Goal: Transaction & Acquisition: Purchase product/service

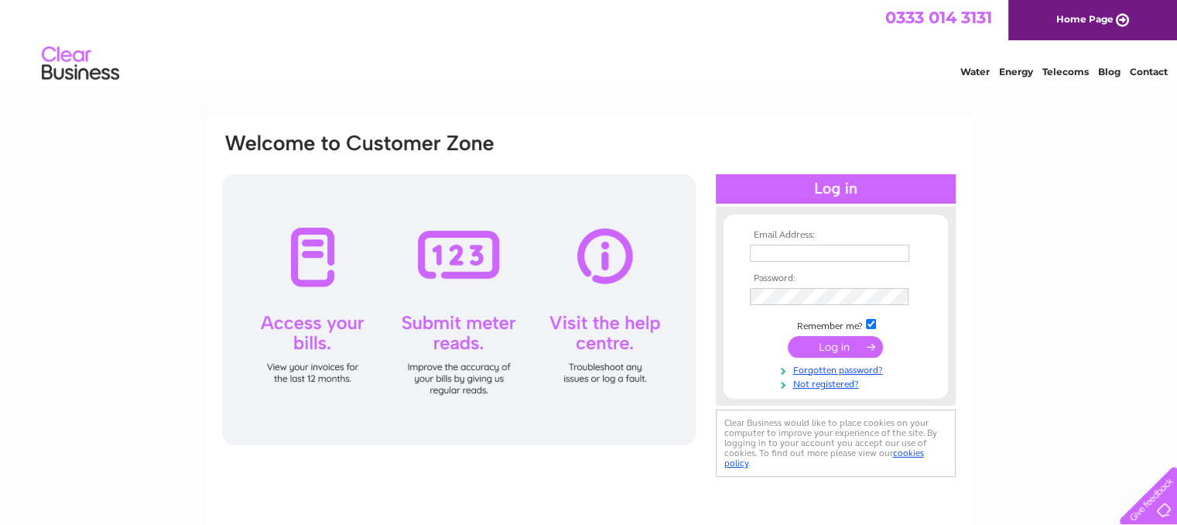
type input "[EMAIL_ADDRESS][DOMAIN_NAME]"
click at [848, 338] on input "submit" at bounding box center [835, 347] width 95 height 22
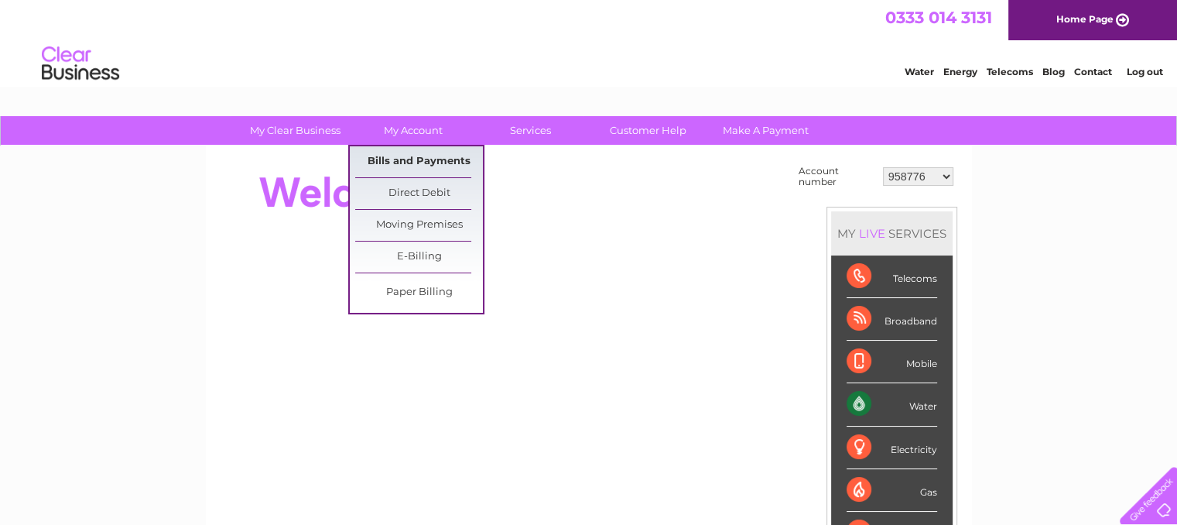
click at [394, 166] on link "Bills and Payments" at bounding box center [419, 161] width 128 height 31
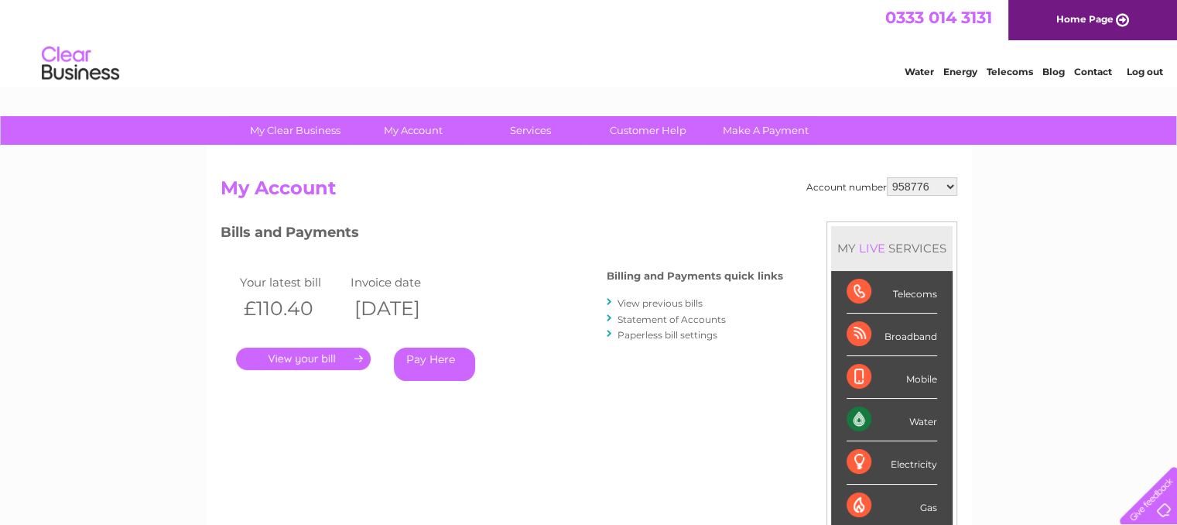
click at [436, 359] on link "Pay Here" at bounding box center [434, 363] width 81 height 33
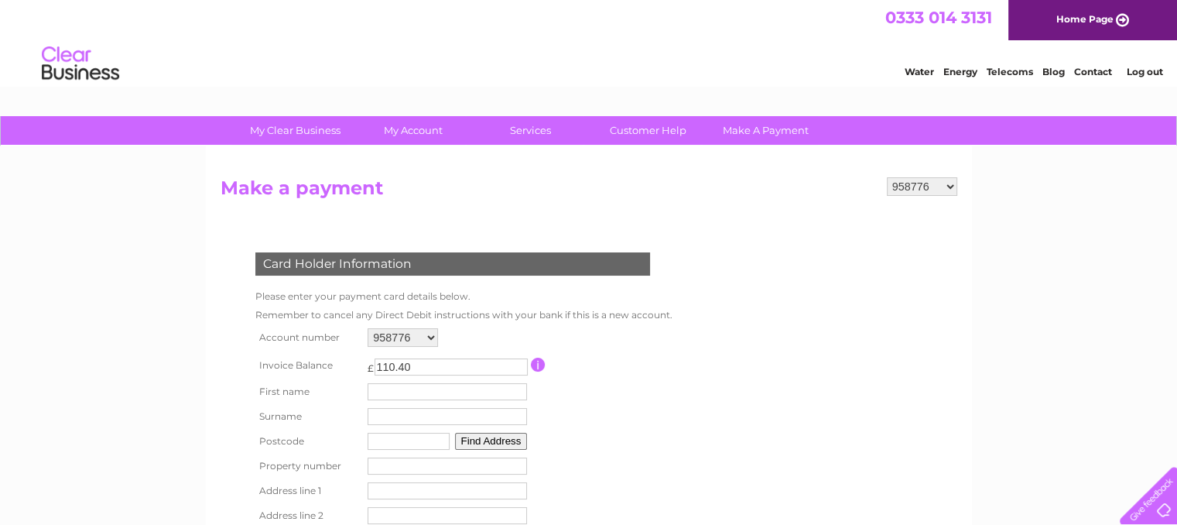
click at [398, 385] on input "text" at bounding box center [447, 391] width 159 height 17
type input "Neil"
type input "MacKay"
type input "HS2 0AN"
type input "2"
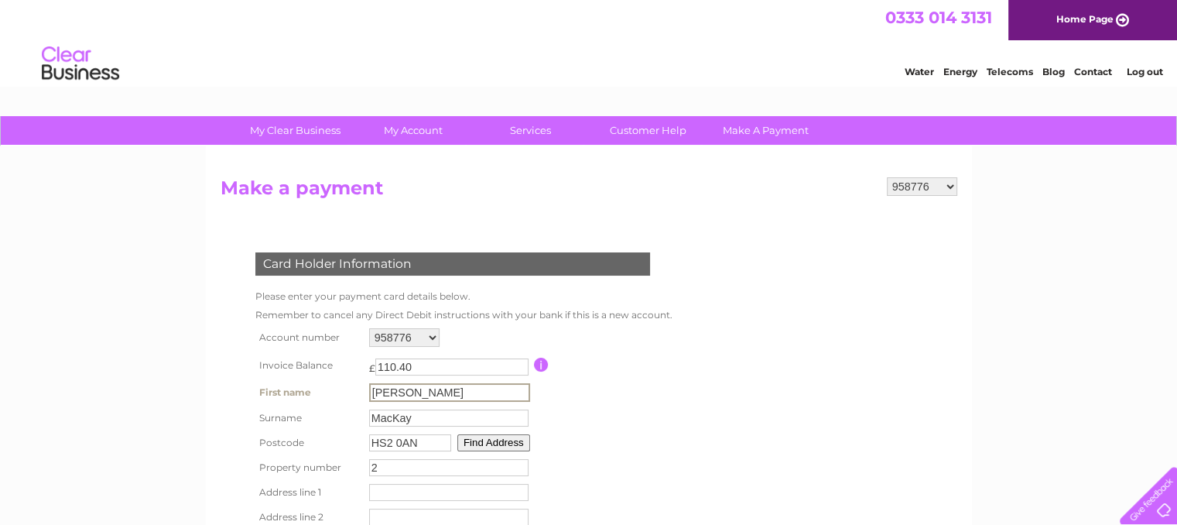
type input "Units 1 & 2"
type input "Parkend Industrial Estate"
type input "Isle of Lewis"
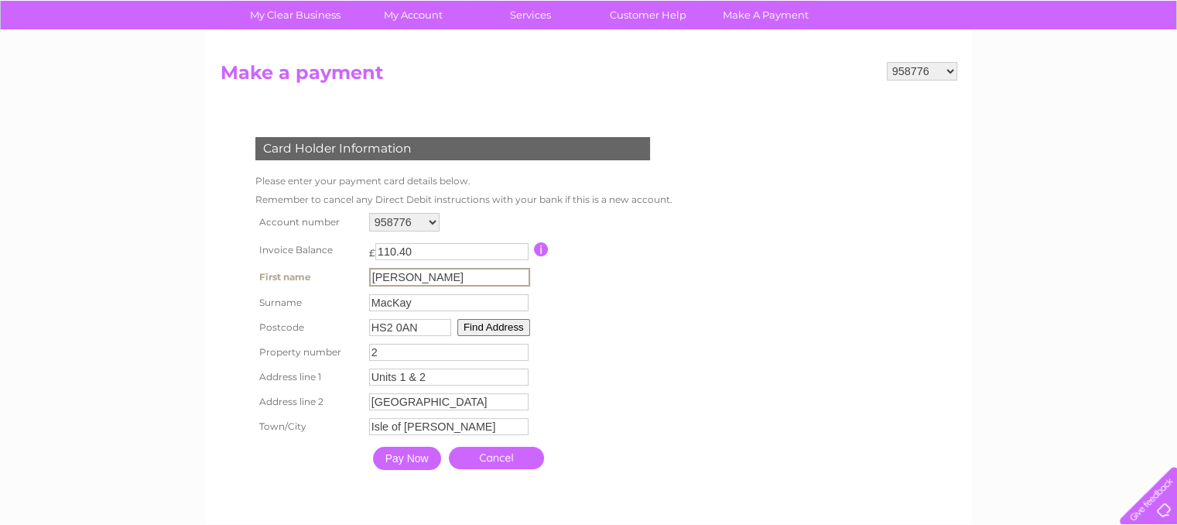
scroll to position [155, 0]
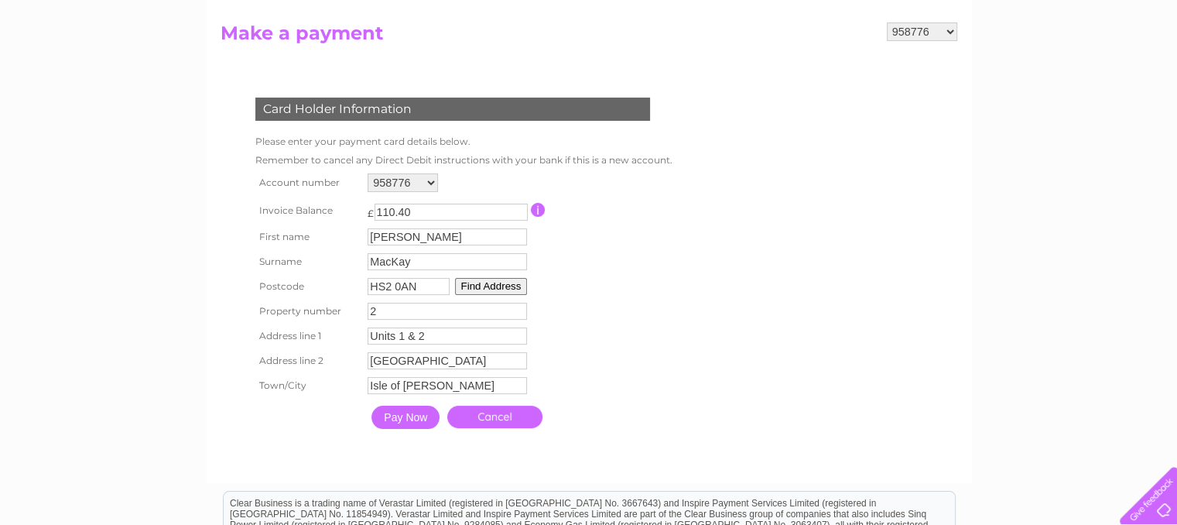
click at [408, 421] on input "Pay Now" at bounding box center [405, 416] width 68 height 23
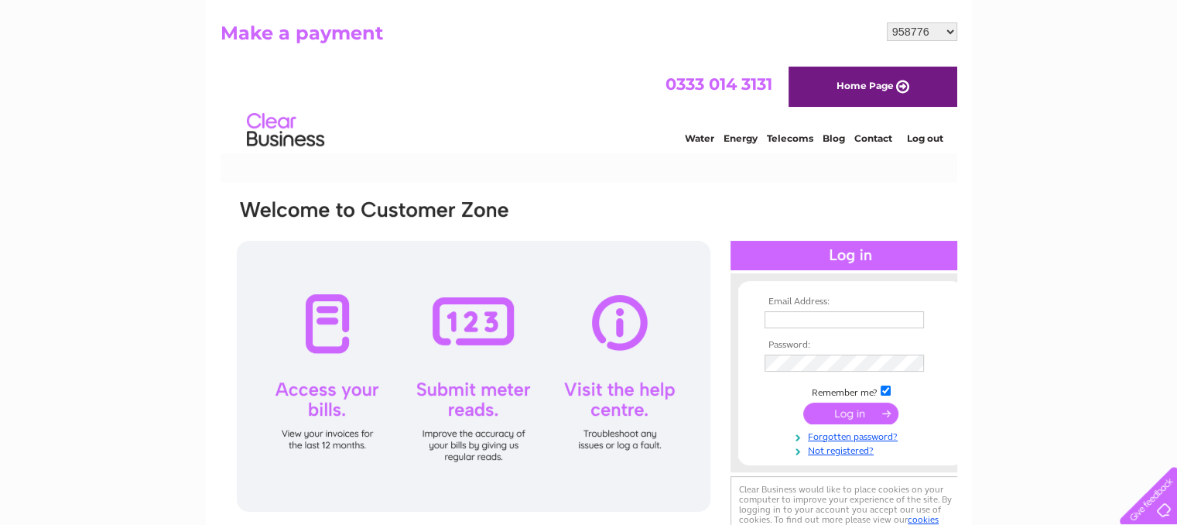
scroll to position [0, 0]
type input "nmkandco@hotmail.com"
click at [845, 413] on input "submit" at bounding box center [849, 413] width 95 height 22
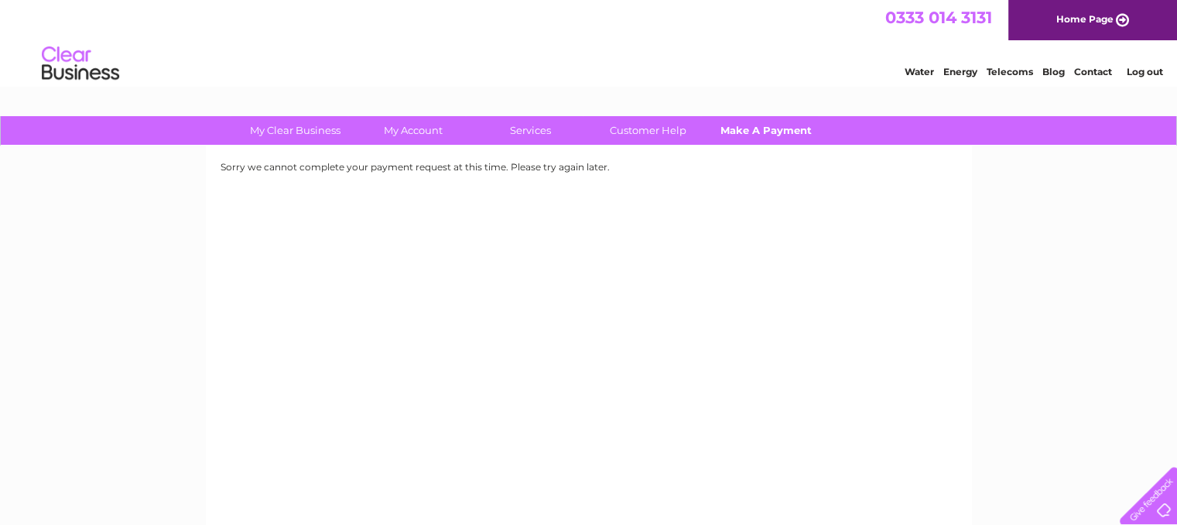
click at [754, 130] on link "Make A Payment" at bounding box center [766, 130] width 128 height 29
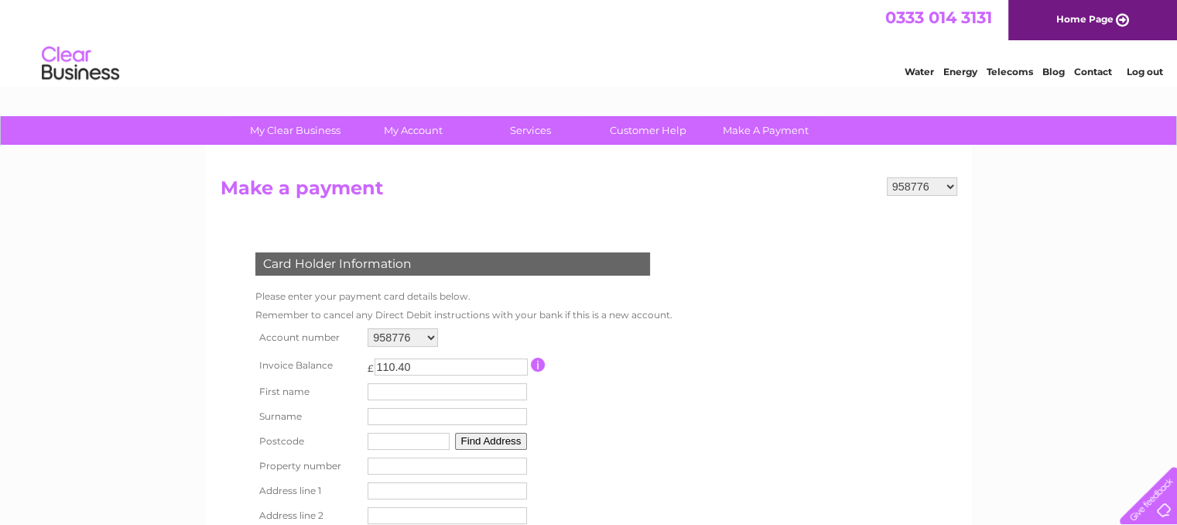
click at [383, 388] on input "text" at bounding box center [447, 391] width 159 height 17
type input "[PERSON_NAME]"
type input "MacKay"
type input "HS2 0AN"
type input "2"
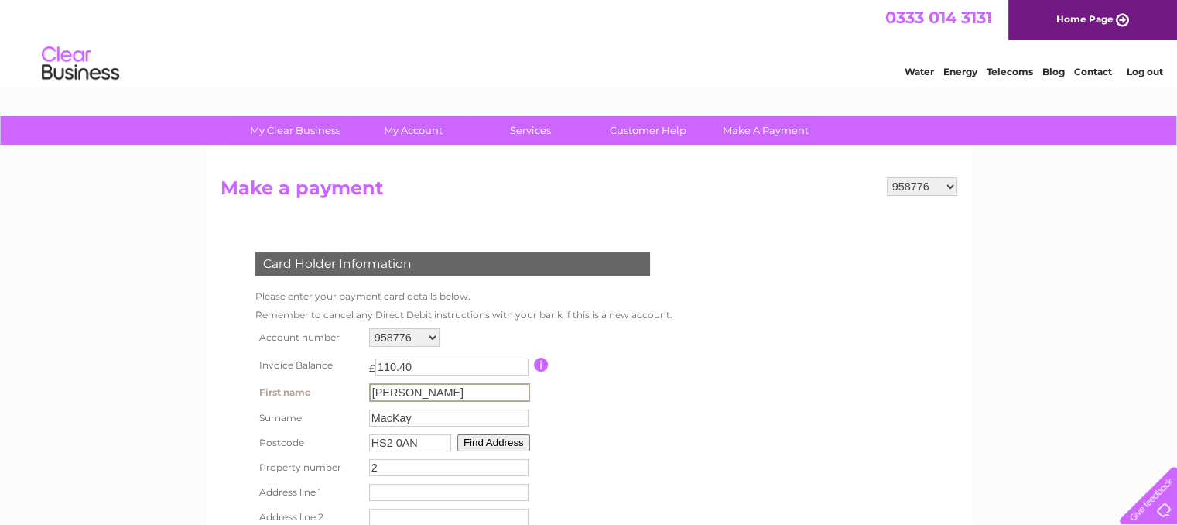
type input "Units 1 & 2"
type input "Parkend Industrial Estate"
type input "Isle of Lewis"
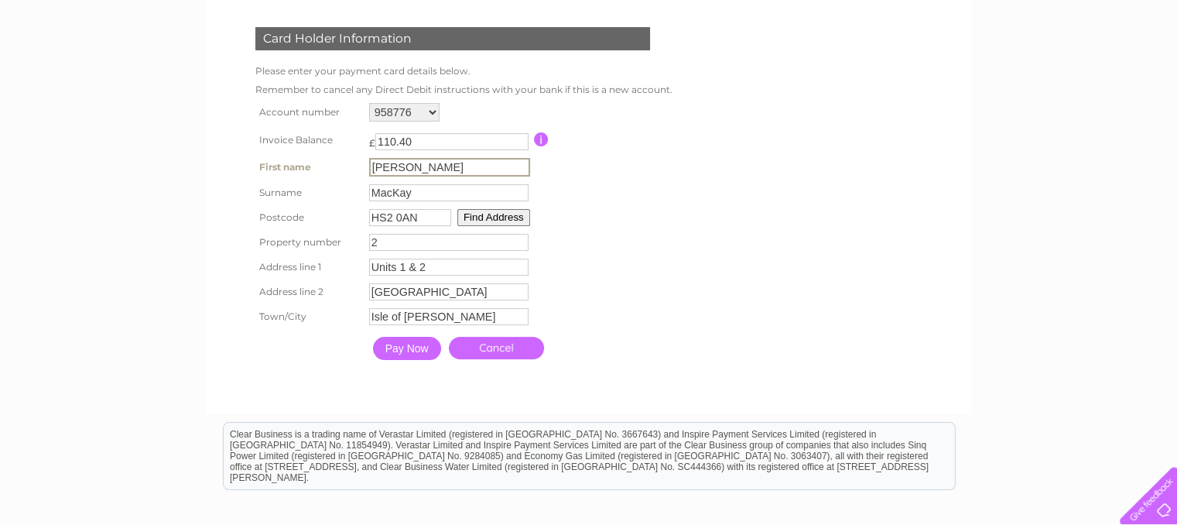
scroll to position [232, 0]
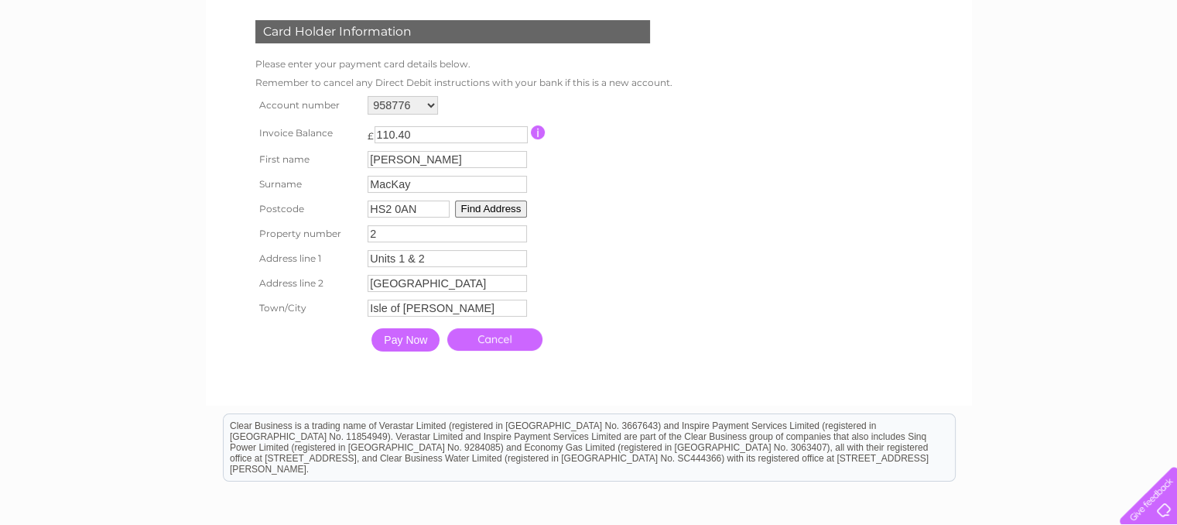
click at [499, 211] on button "Find Address" at bounding box center [491, 208] width 73 height 17
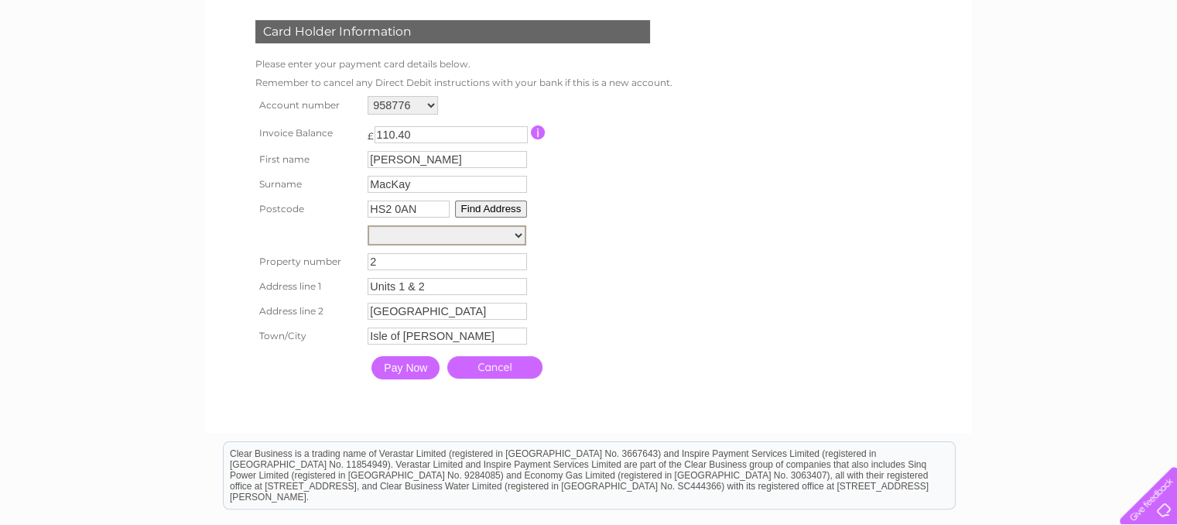
click at [517, 238] on select "5A-6, Parkend Industrial Estate, Parkend 8, Parkend Industrial Estate, Parkend …" at bounding box center [447, 235] width 159 height 20
select select ",Parkend,,Sandwick"
click at [368, 225] on select "5A-6, Parkend Industrial Estate, Parkend 8, Parkend Industrial Estate, Parkend …" at bounding box center [447, 235] width 159 height 20
type input "Parkend"
type input "Sandwick"
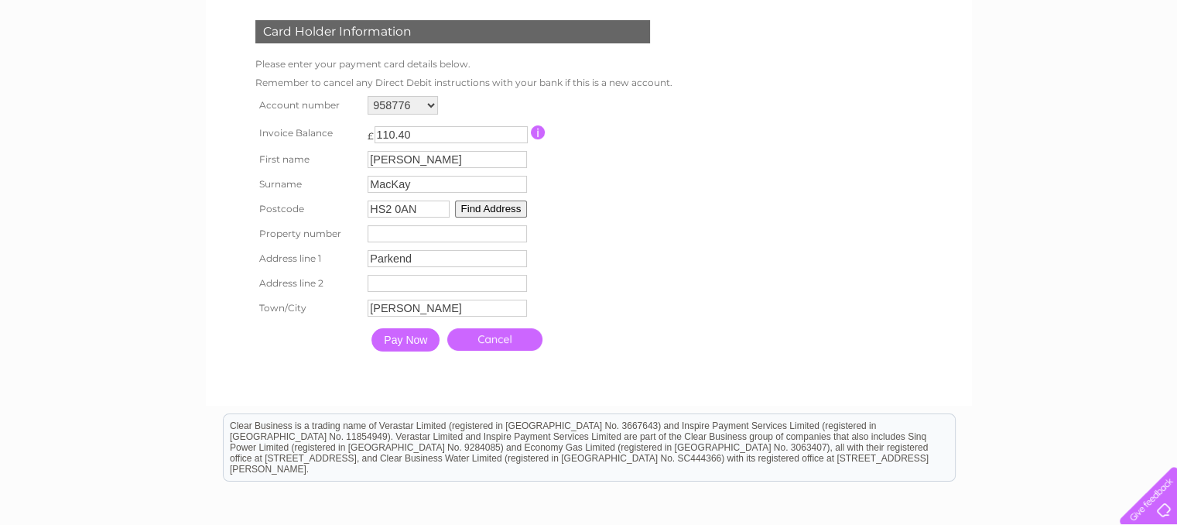
click at [402, 342] on input "Pay Now" at bounding box center [405, 339] width 68 height 23
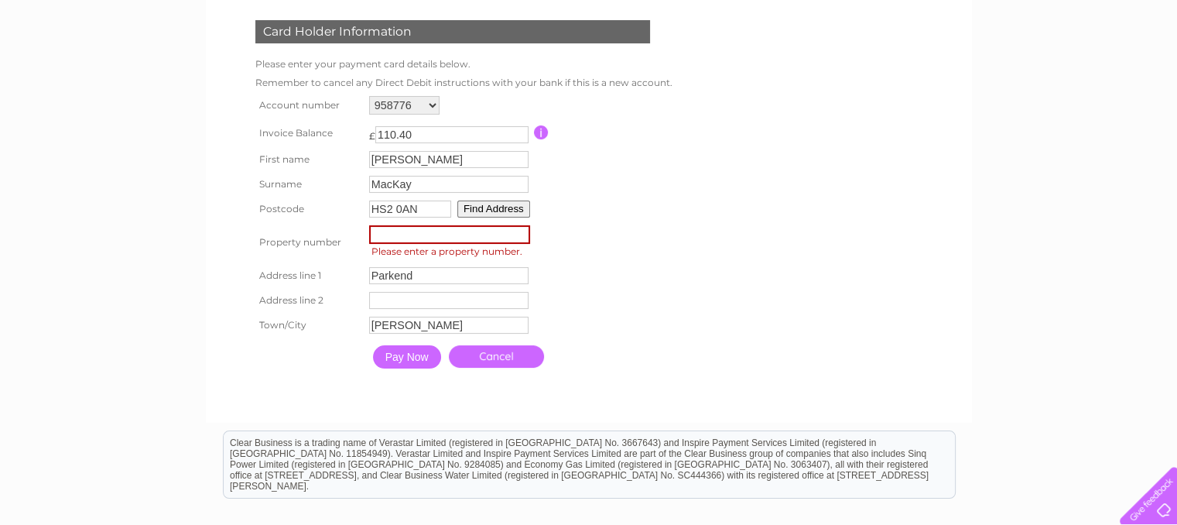
click at [408, 229] on input "number" at bounding box center [449, 234] width 161 height 19
type input "2"
type input "Units 1 & 2"
type input "Parkend Industrial Estate"
type input "Isle of Lewis"
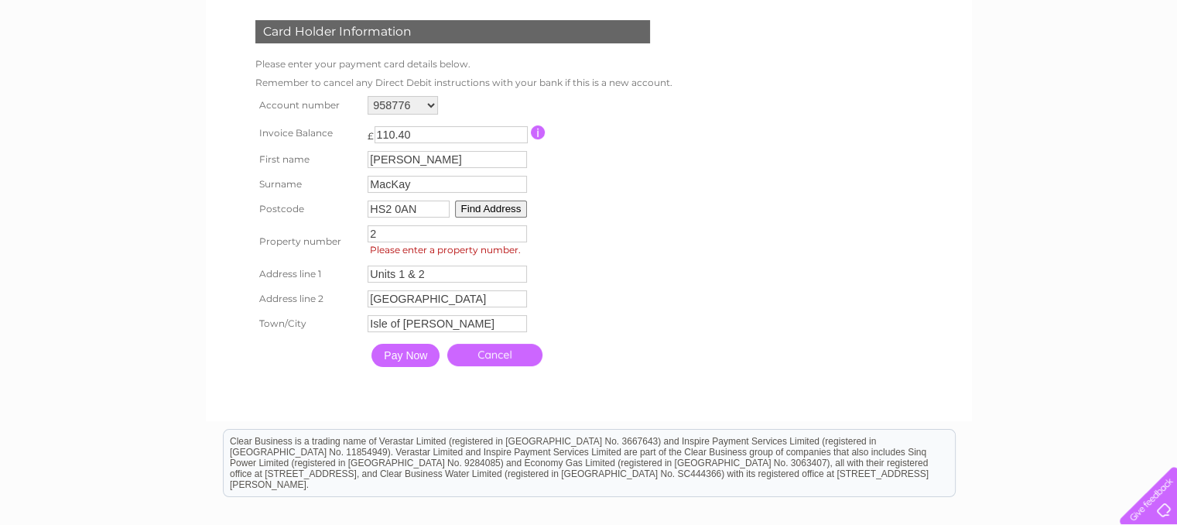
click at [399, 357] on input "Pay Now" at bounding box center [405, 355] width 68 height 23
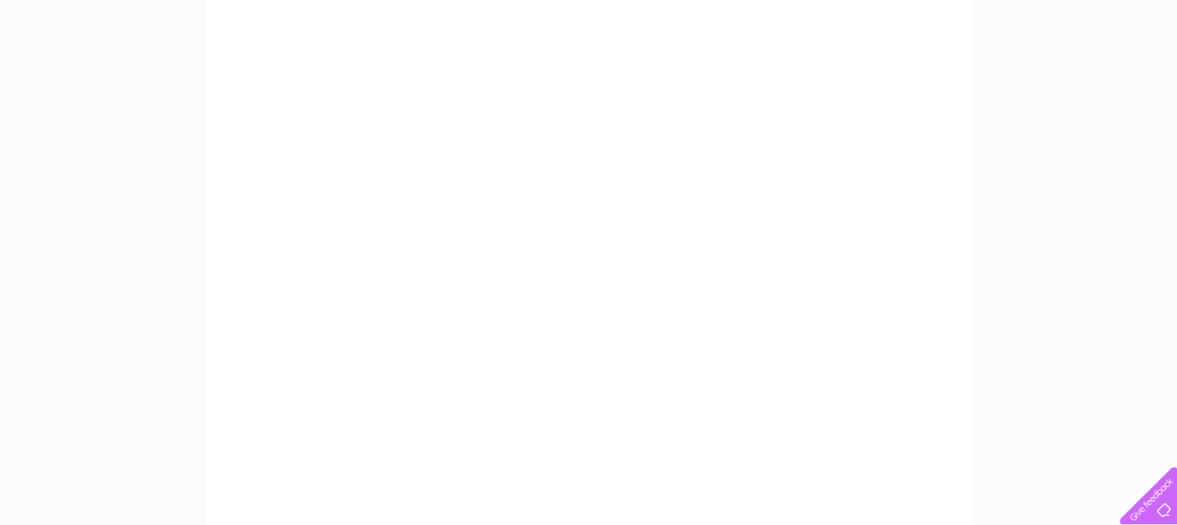
scroll to position [309, 0]
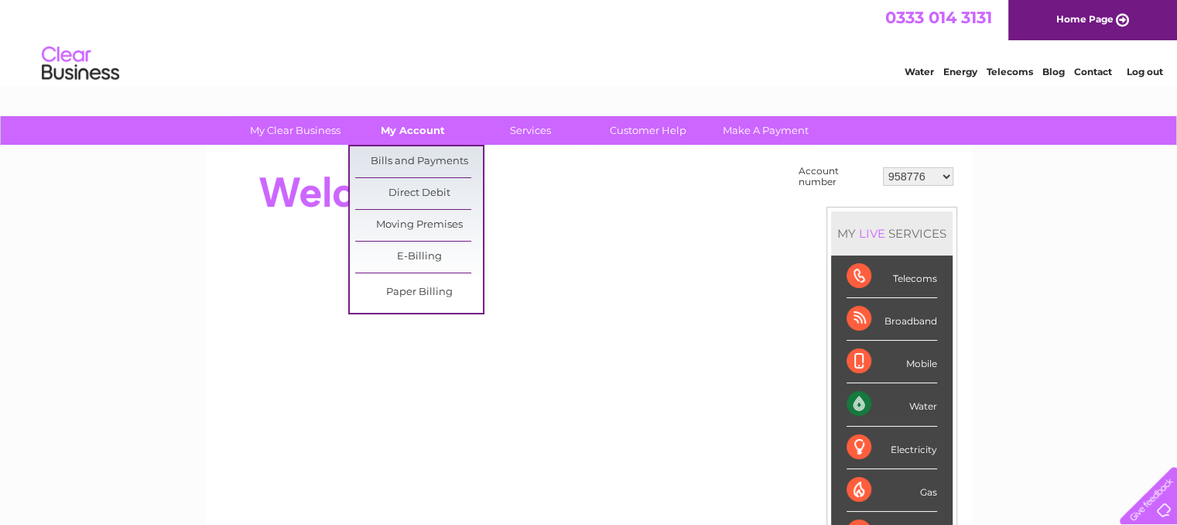
click at [424, 134] on link "My Account" at bounding box center [413, 130] width 128 height 29
click at [425, 166] on link "Bills and Payments" at bounding box center [419, 161] width 128 height 31
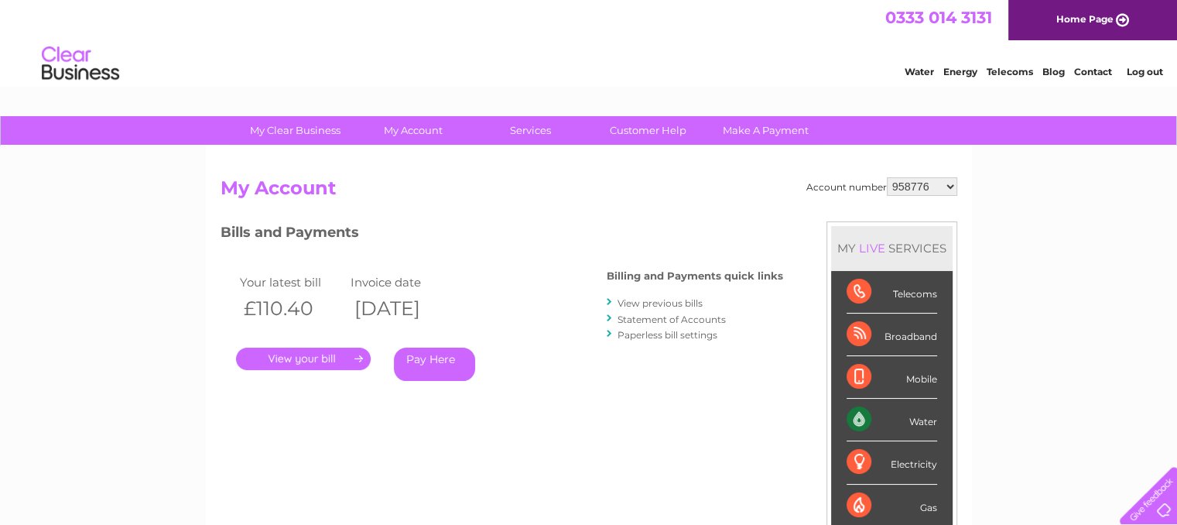
click at [425, 363] on link "Pay Here" at bounding box center [434, 363] width 81 height 33
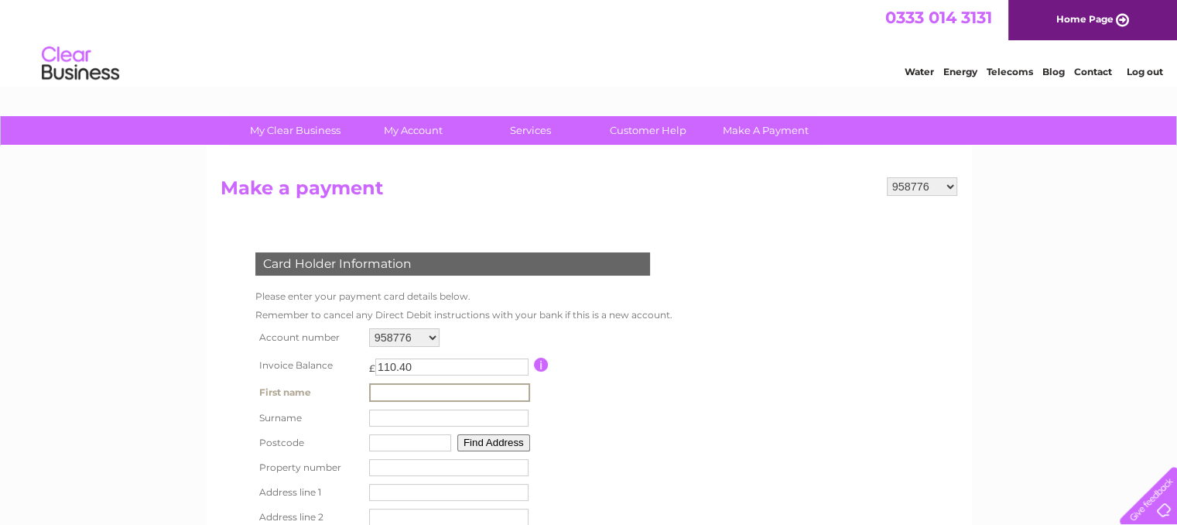
click at [418, 388] on input "text" at bounding box center [449, 392] width 161 height 19
type input "[PERSON_NAME]"
type input "MacKay"
type input "HS2 0AN"
type input "2"
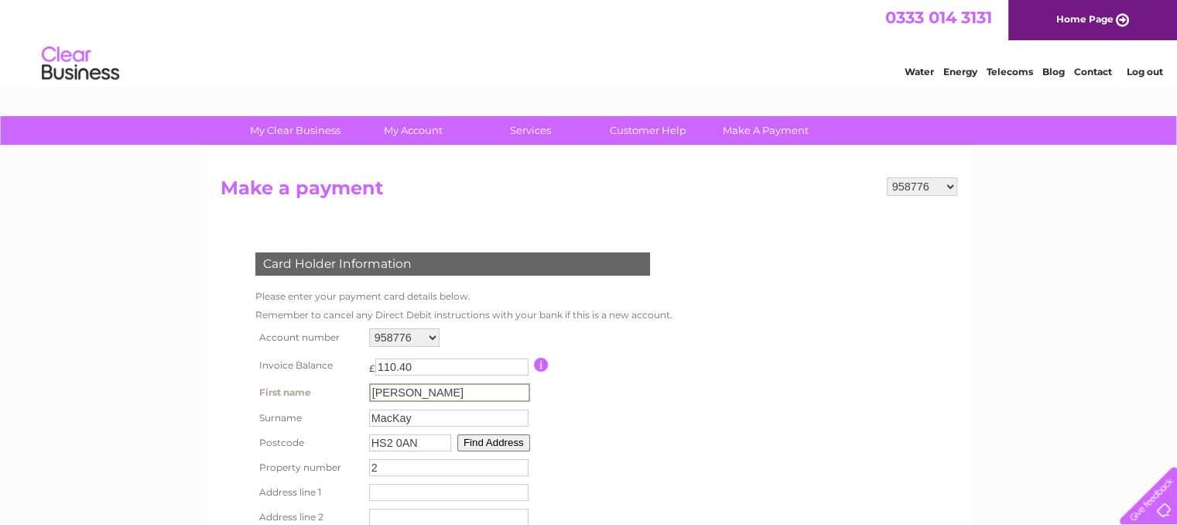
type input "Units 1 & 2"
type input "Parkend Industrial Estate"
type input "Isle of Lewis"
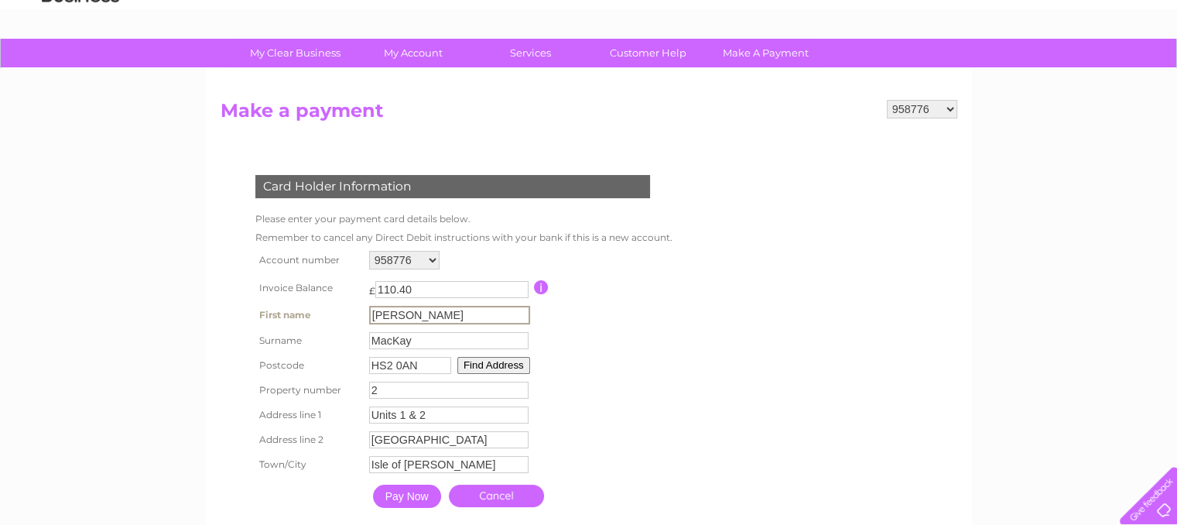
scroll to position [155, 0]
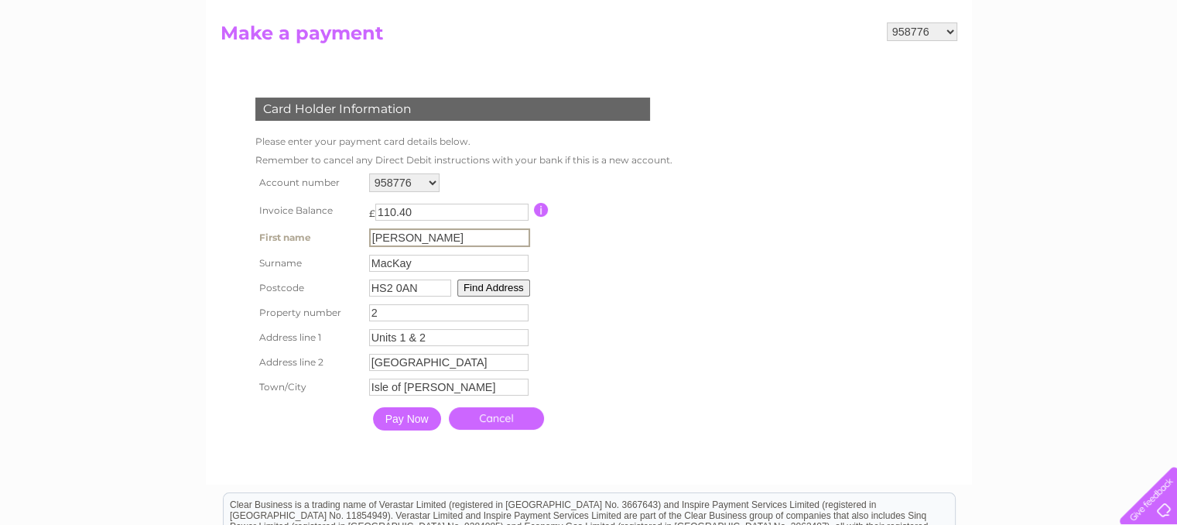
click at [410, 419] on input "Pay Now" at bounding box center [407, 418] width 68 height 23
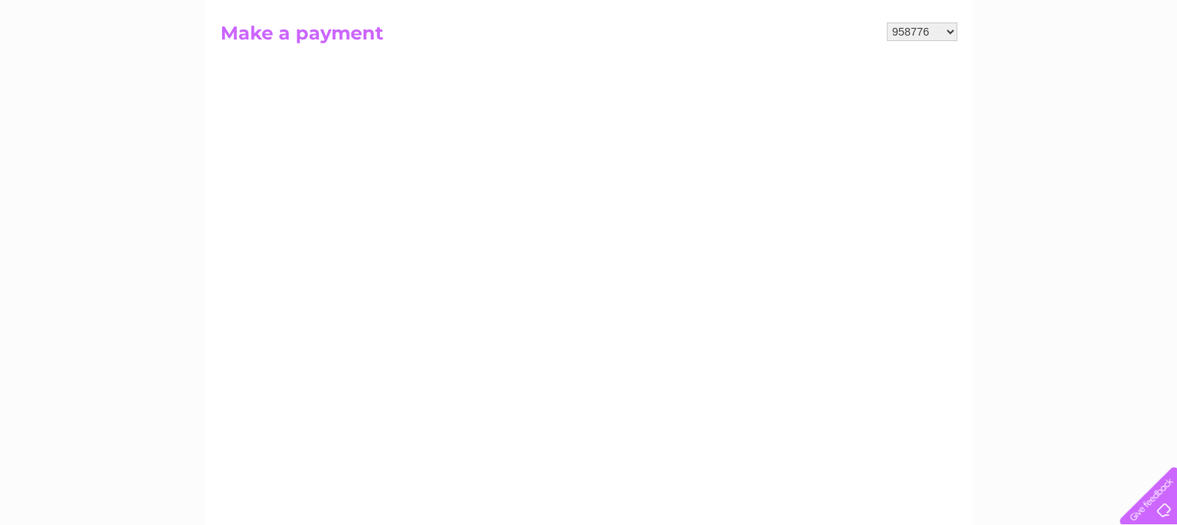
click at [950, 29] on select "958776 1111812 1130128 30322339" at bounding box center [922, 31] width 70 height 19
click at [887, 22] on select "958776 1111812 1130128 30322339" at bounding box center [922, 31] width 70 height 19
click at [293, 35] on h2 "Make a payment" at bounding box center [589, 36] width 737 height 29
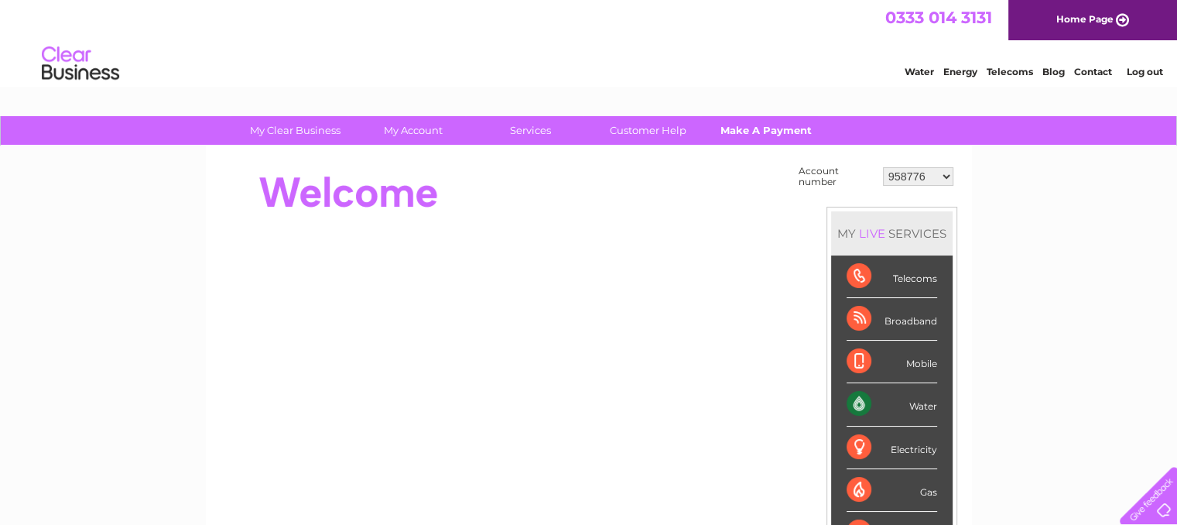
click at [755, 134] on link "Make A Payment" at bounding box center [766, 130] width 128 height 29
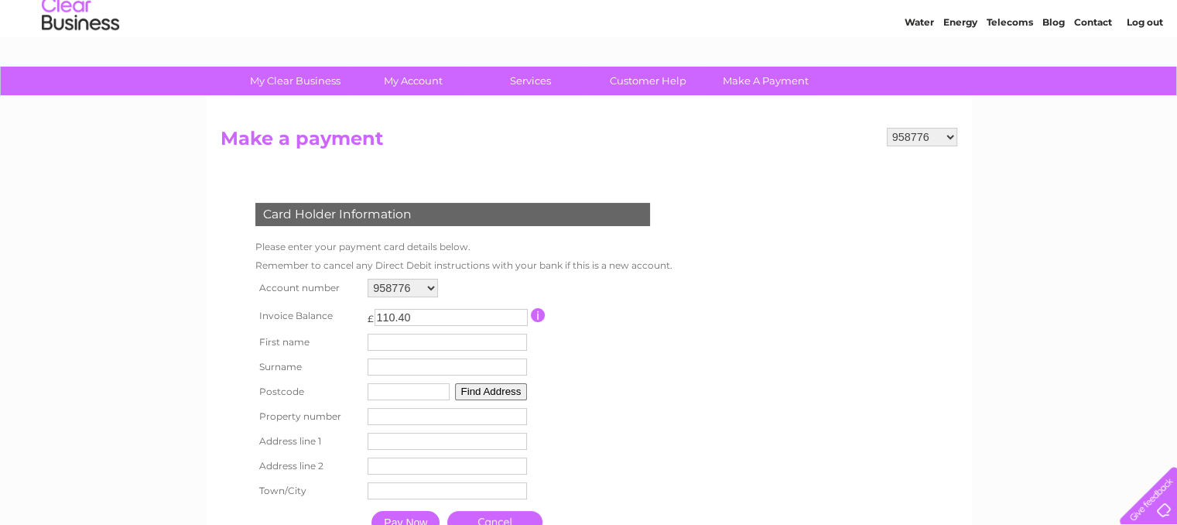
scroll to position [77, 0]
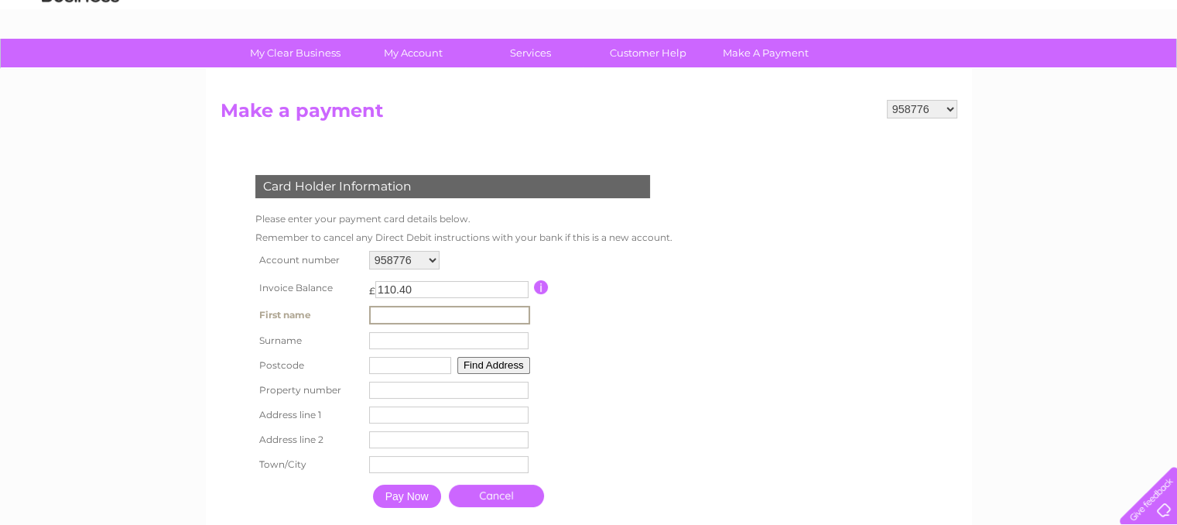
click at [494, 314] on input "text" at bounding box center [449, 315] width 161 height 19
type input "[PERSON_NAME]"
type input "MacKay"
type input "HS2 0DP"
type input "16"
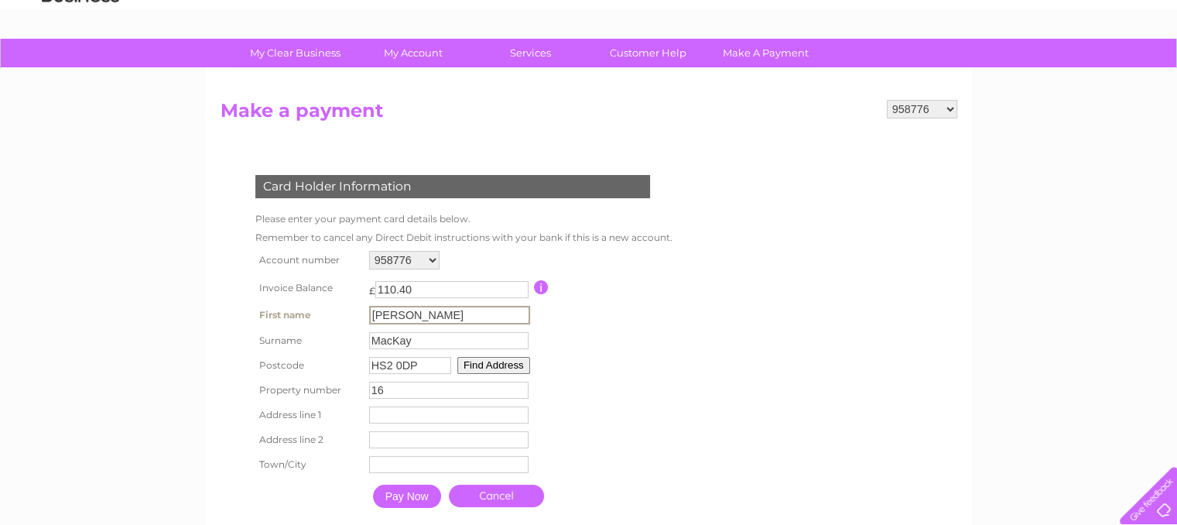
type input "16 Guershader"
type input "Isle Of [PERSON_NAME]"
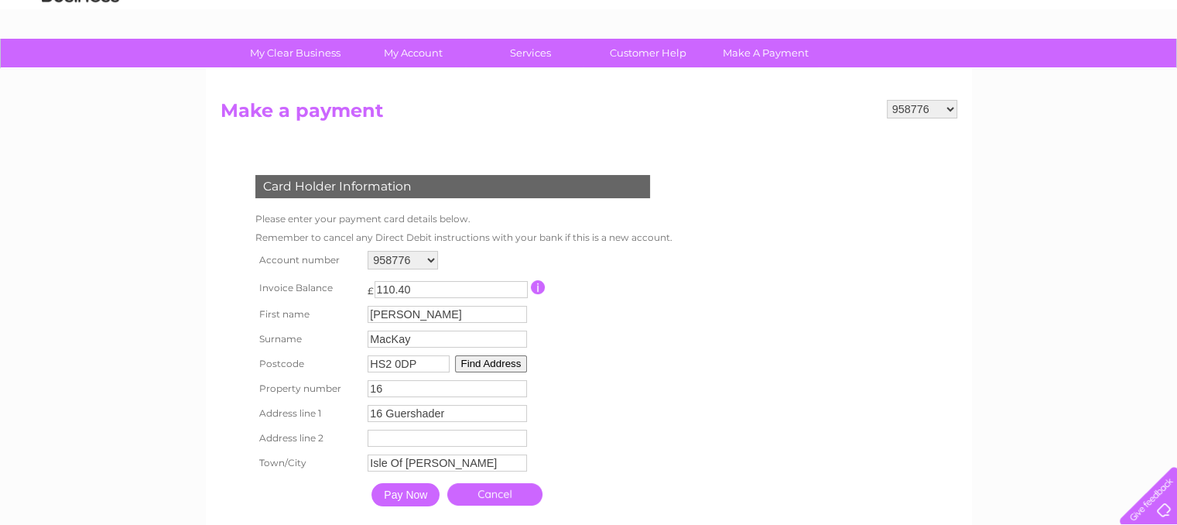
click at [397, 497] on input "Pay Now" at bounding box center [405, 494] width 68 height 23
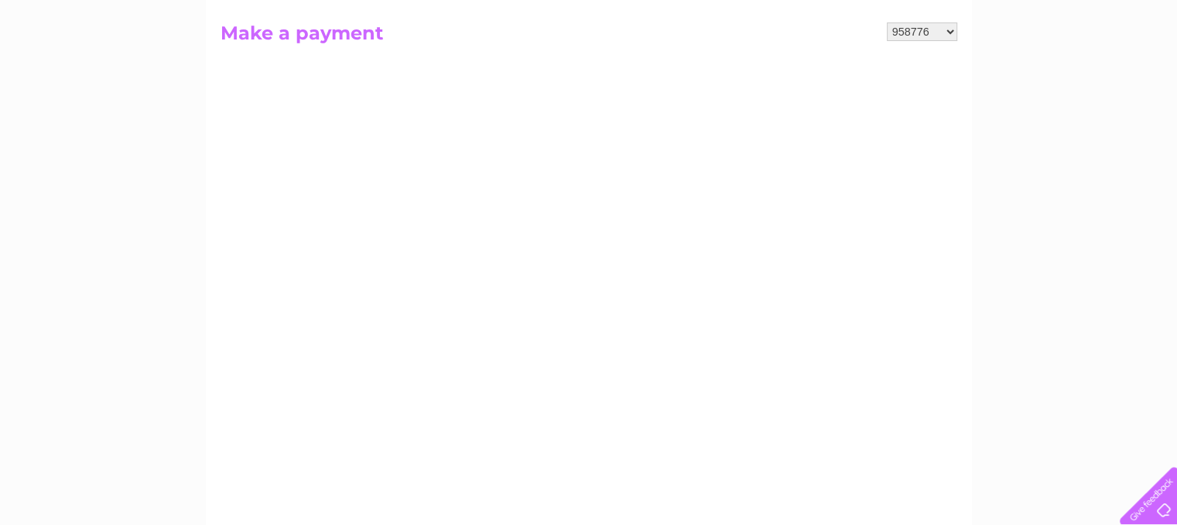
scroll to position [0, 0]
